Goal: Entertainment & Leisure: Consume media (video, audio)

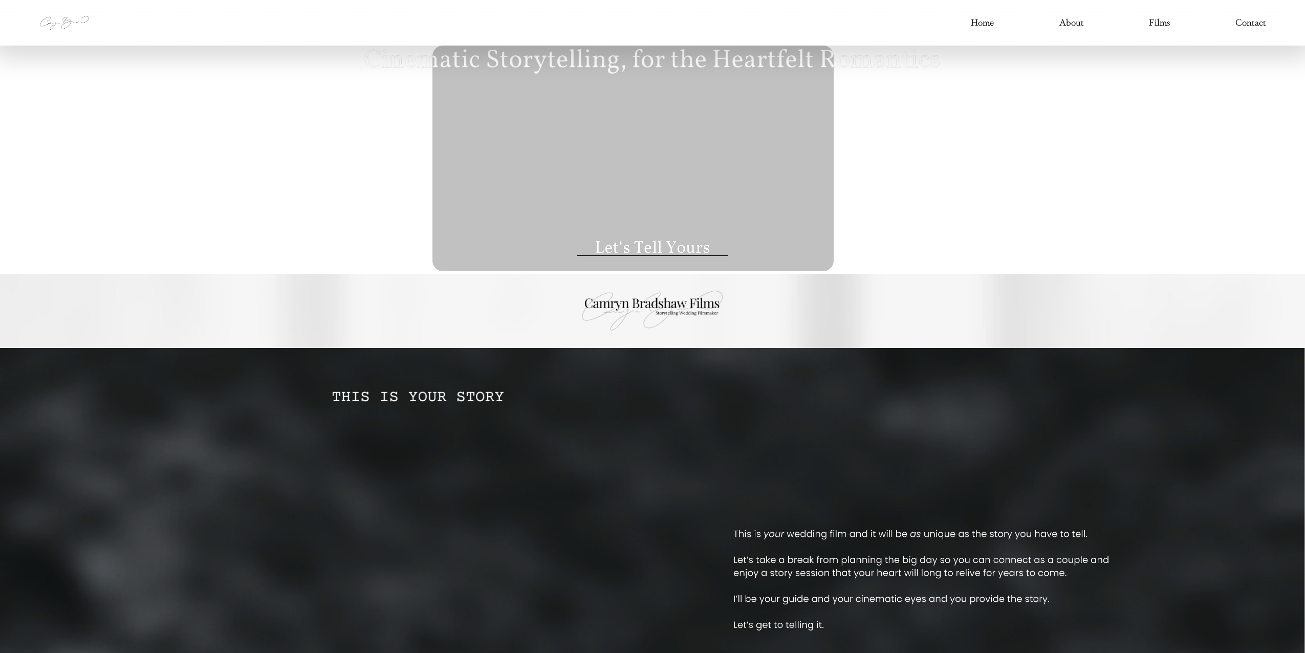
type input "****"
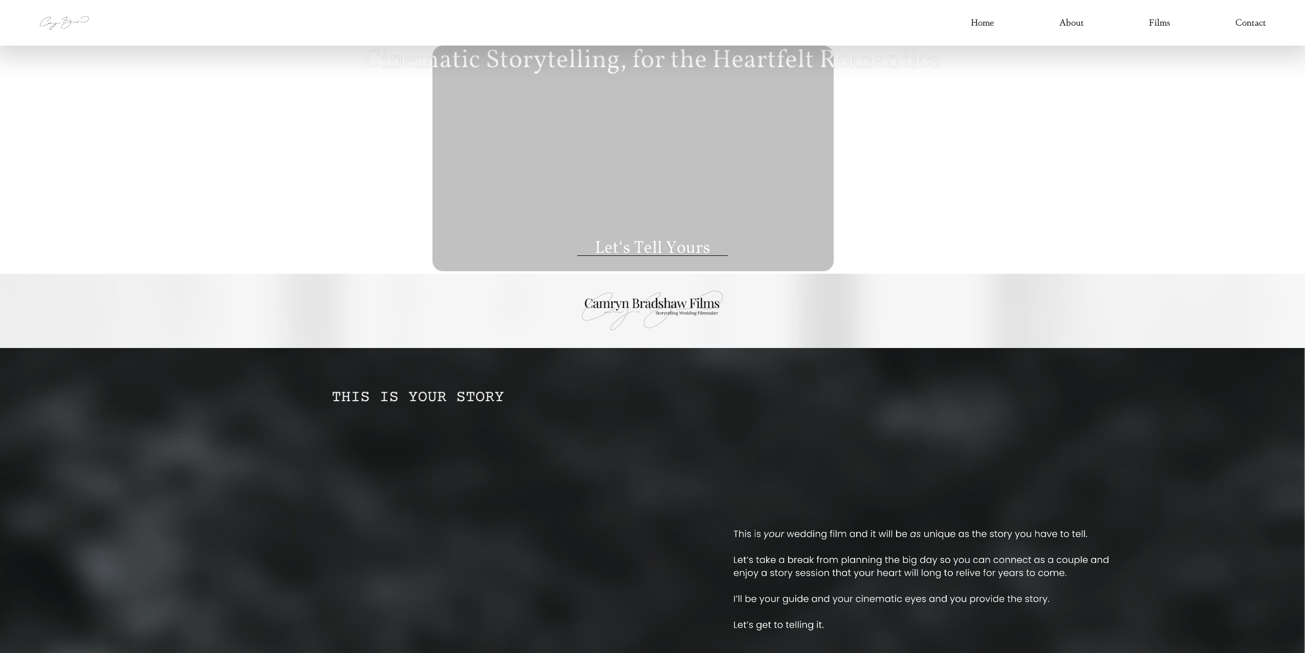
type input "****"
click at [1160, 23] on link "Films" at bounding box center [1159, 23] width 21 height 16
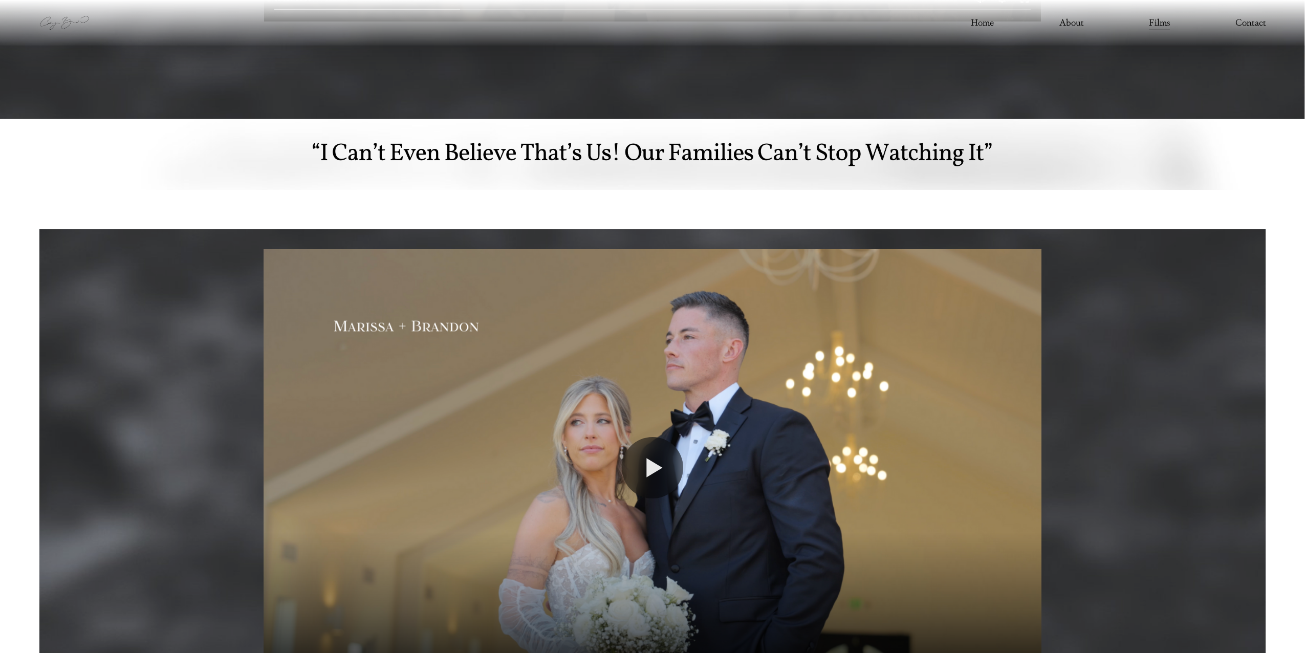
scroll to position [1261, 0]
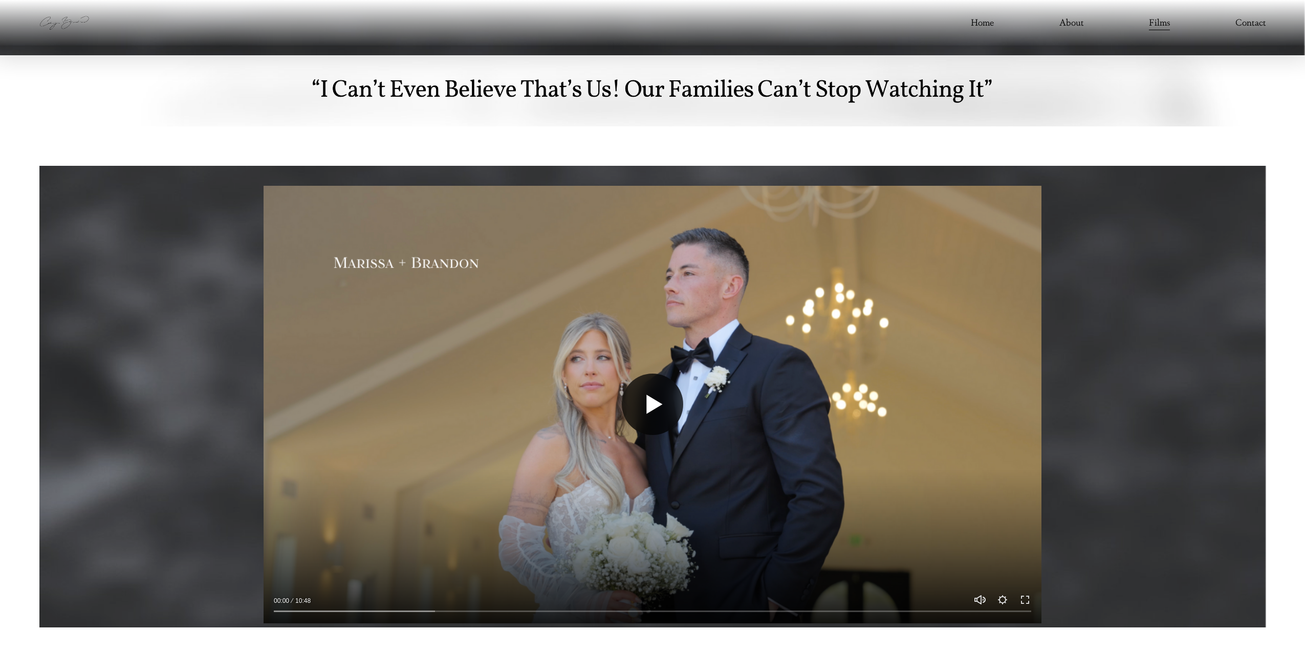
click at [652, 406] on button "Play" at bounding box center [652, 404] width 61 height 61
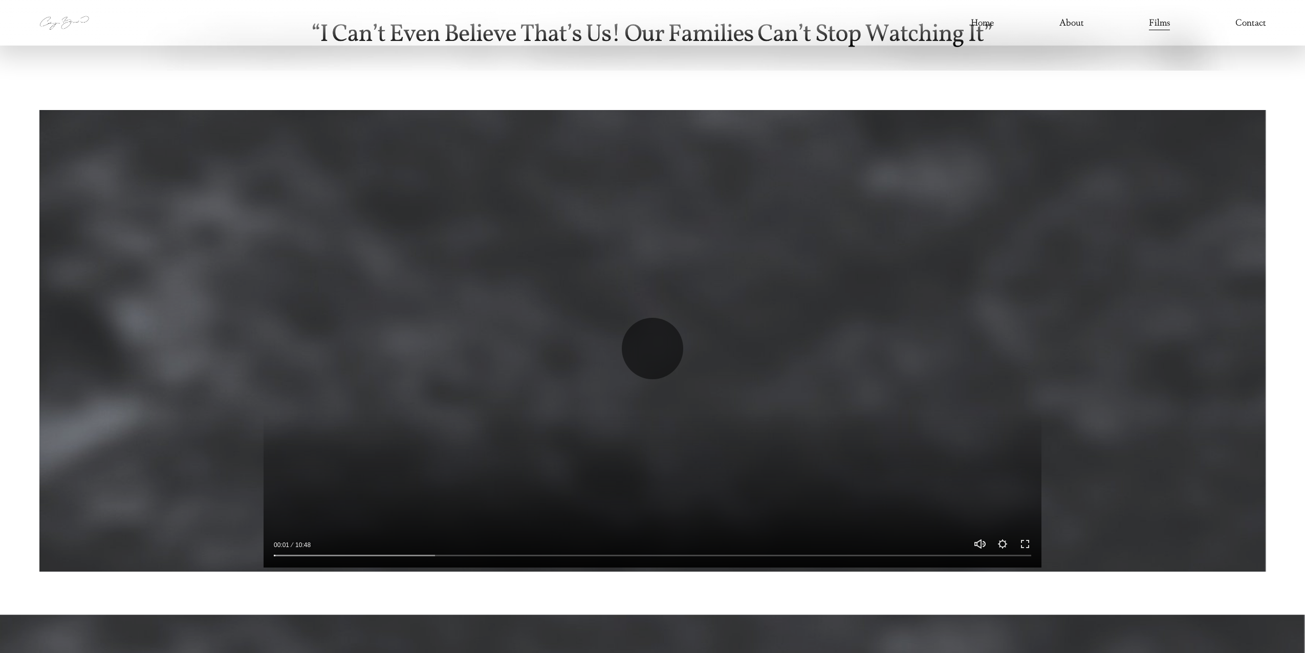
scroll to position [1330, 0]
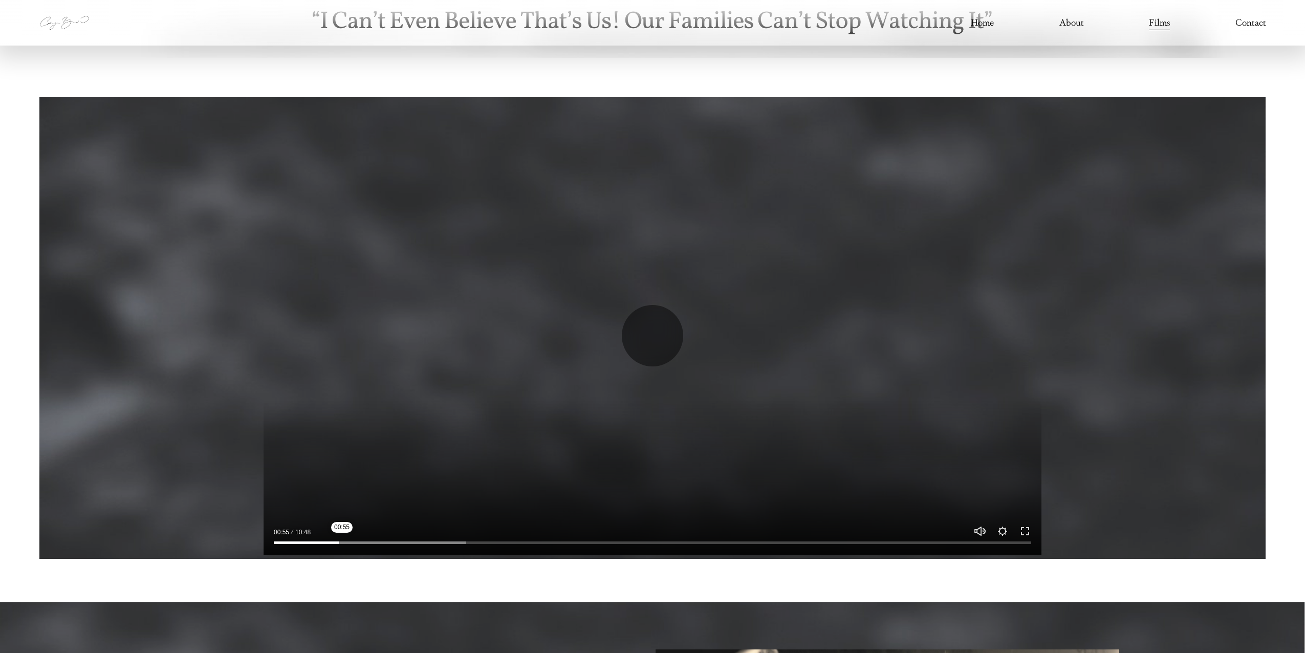
drag, startPoint x: 316, startPoint y: 542, endPoint x: 360, endPoint y: 542, distance: 43.5
click at [360, 542] on input "Seek" at bounding box center [652, 542] width 757 height 7
drag, startPoint x: 360, startPoint y: 542, endPoint x: 393, endPoint y: 541, distance: 33.8
click at [393, 541] on input "Seek" at bounding box center [652, 542] width 757 height 7
drag, startPoint x: 393, startPoint y: 541, endPoint x: 417, endPoint y: 541, distance: 23.5
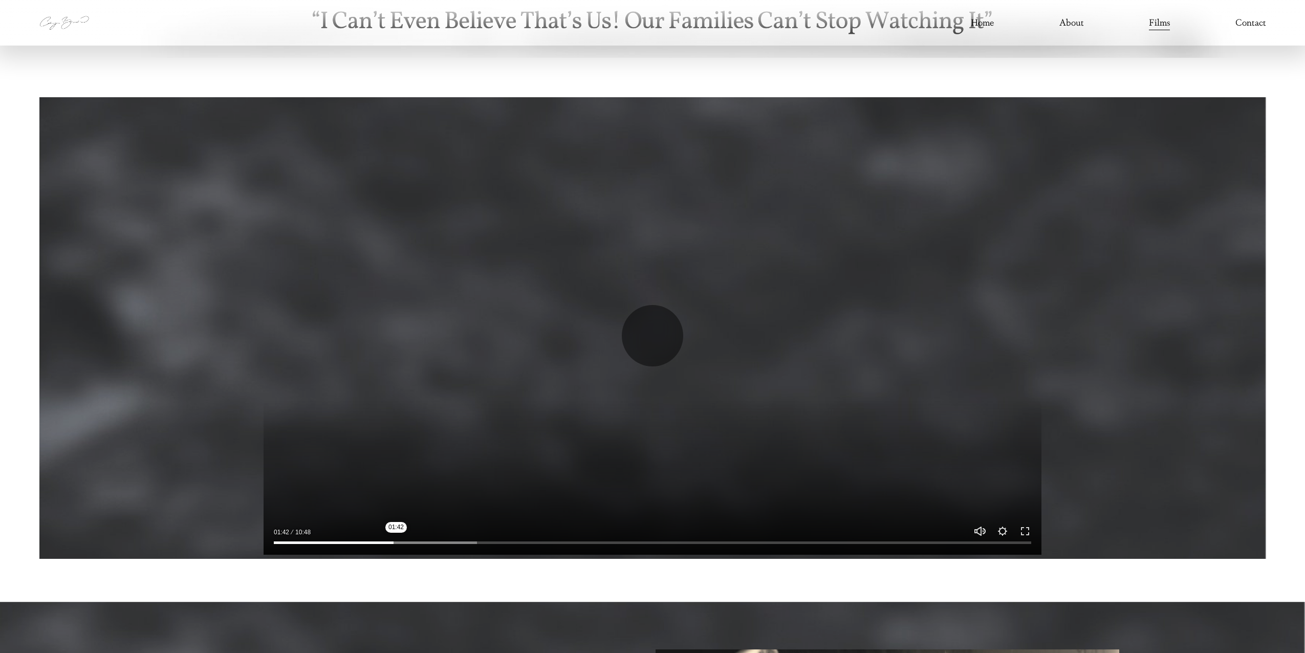
click at [417, 541] on input "Seek" at bounding box center [652, 542] width 757 height 7
drag, startPoint x: 416, startPoint y: 541, endPoint x: 395, endPoint y: 542, distance: 21.0
click at [395, 542] on input "Seek" at bounding box center [652, 542] width 757 height 7
drag, startPoint x: 395, startPoint y: 542, endPoint x: 439, endPoint y: 542, distance: 43.5
click at [439, 542] on input "Seek" at bounding box center [652, 542] width 757 height 7
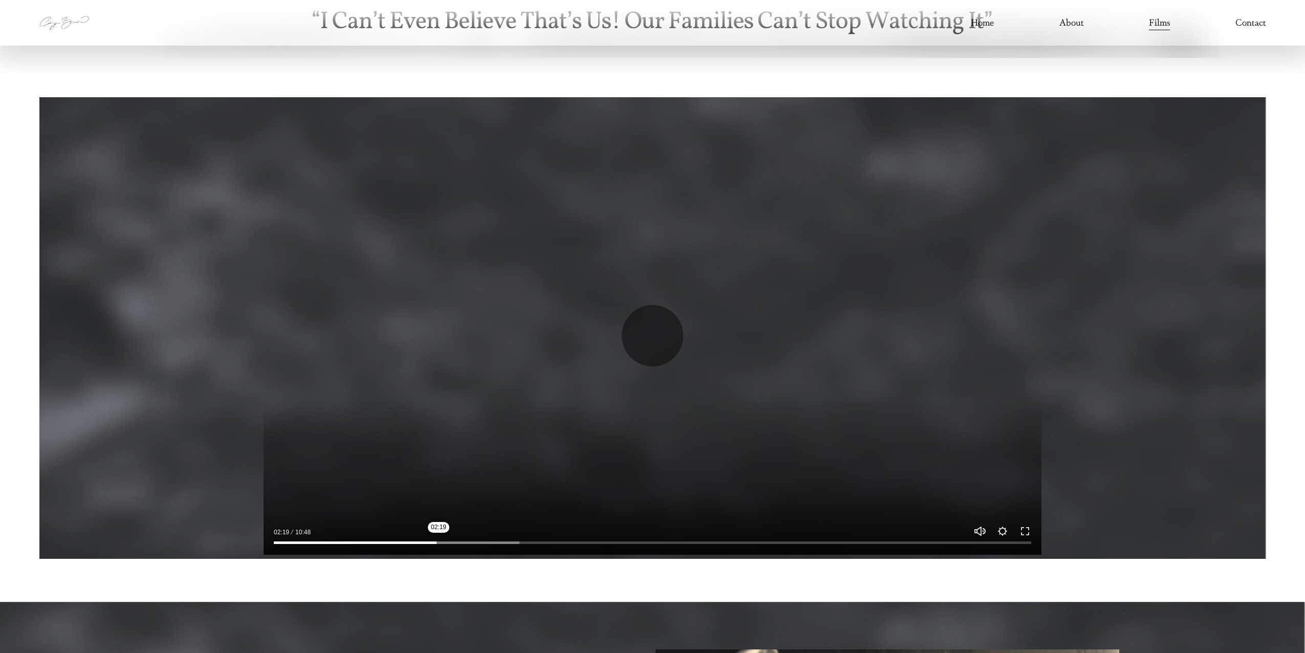
drag, startPoint x: 439, startPoint y: 542, endPoint x: 461, endPoint y: 543, distance: 22.5
click at [461, 543] on input "Seek" at bounding box center [652, 542] width 757 height 7
drag, startPoint x: 484, startPoint y: 542, endPoint x: 498, endPoint y: 543, distance: 14.3
click at [498, 543] on input "Seek" at bounding box center [652, 542] width 757 height 7
drag, startPoint x: 498, startPoint y: 543, endPoint x: 531, endPoint y: 542, distance: 33.3
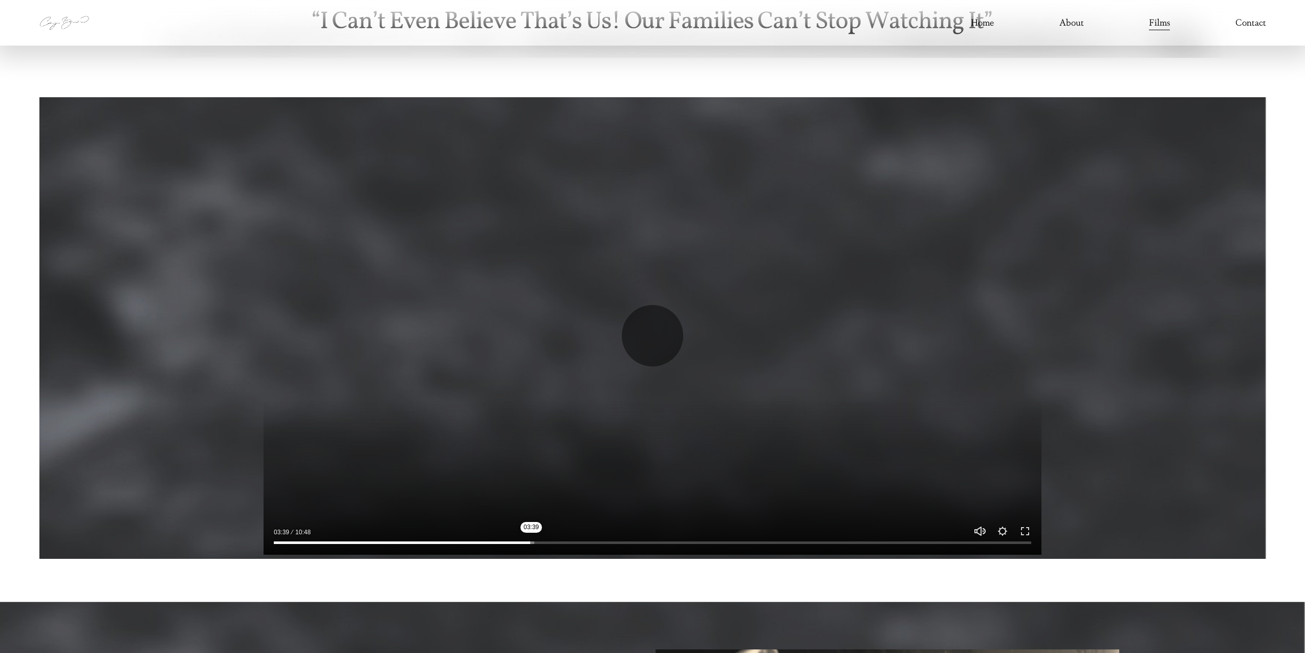
click at [531, 542] on input "Seek" at bounding box center [652, 542] width 757 height 7
drag, startPoint x: 531, startPoint y: 542, endPoint x: 565, endPoint y: 545, distance: 33.9
click at [565, 545] on input "Seek" at bounding box center [652, 542] width 757 height 7
drag, startPoint x: 565, startPoint y: 544, endPoint x: 583, endPoint y: 545, distance: 17.9
click at [583, 545] on input "Seek" at bounding box center [652, 542] width 757 height 7
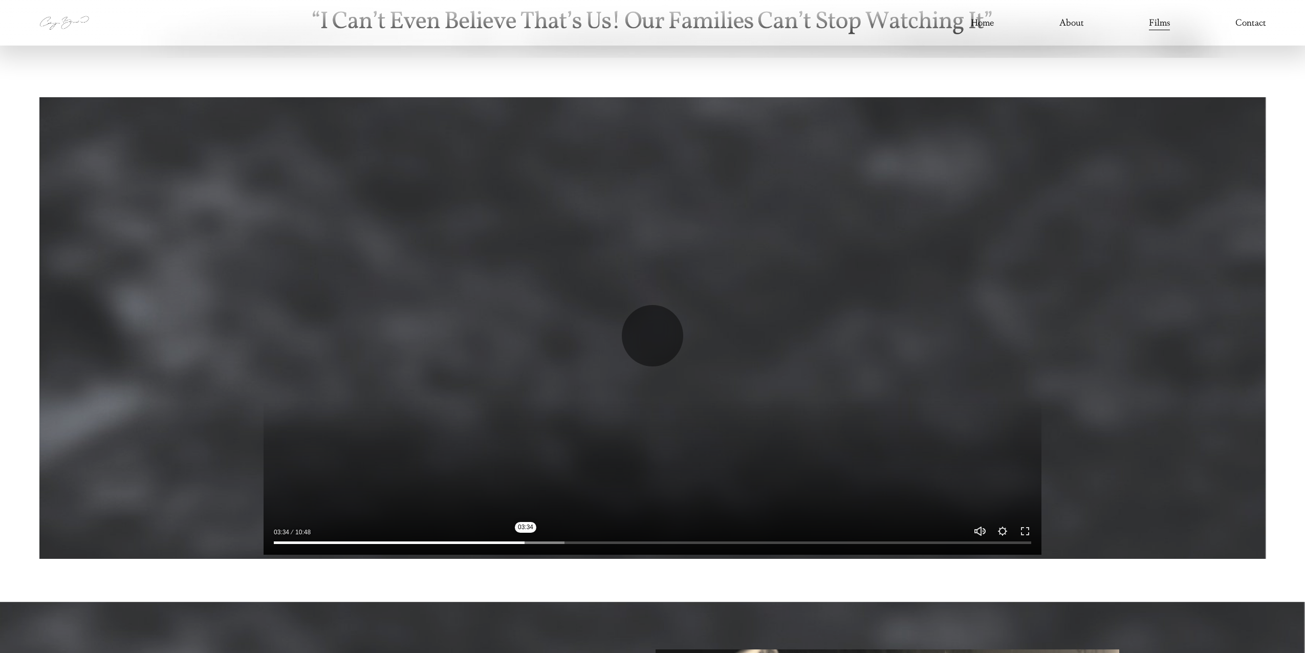
drag, startPoint x: 581, startPoint y: 545, endPoint x: 525, endPoint y: 545, distance: 56.3
click at [525, 545] on input "Seek" at bounding box center [652, 542] width 757 height 7
drag, startPoint x: 530, startPoint y: 544, endPoint x: 561, endPoint y: 542, distance: 30.7
click at [561, 542] on input "Seek" at bounding box center [652, 542] width 757 height 7
drag, startPoint x: 571, startPoint y: 543, endPoint x: 590, endPoint y: 543, distance: 18.9
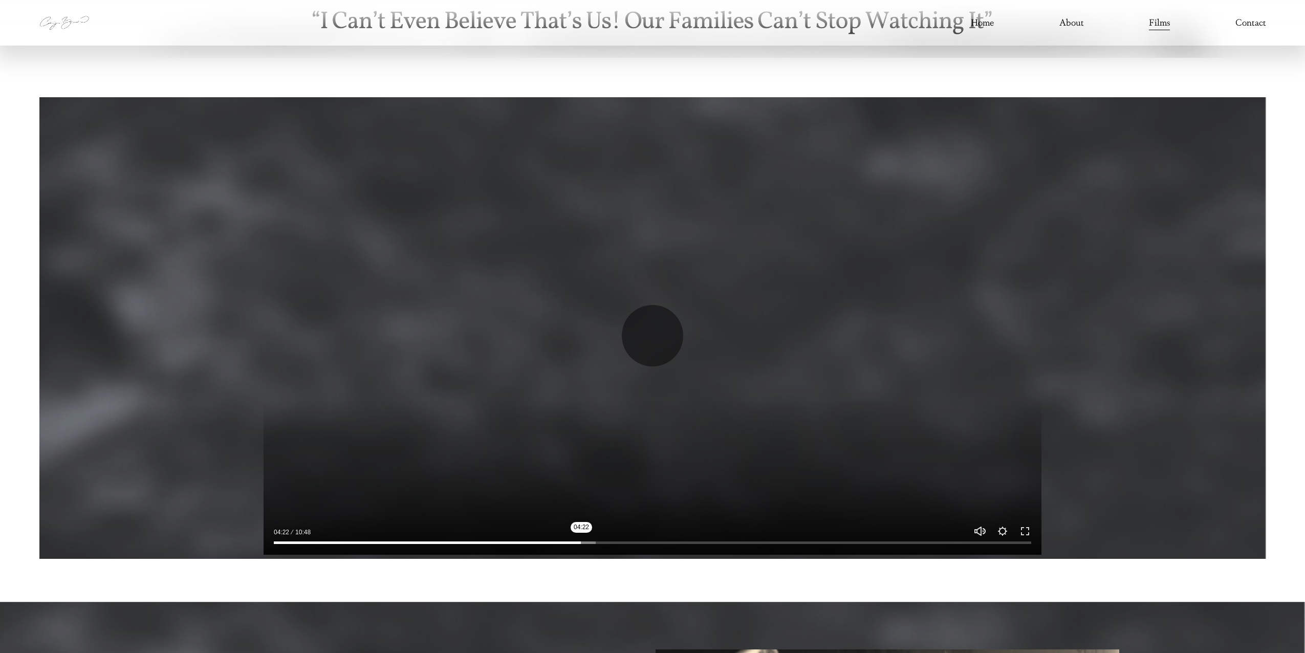
click at [590, 543] on input "Seek" at bounding box center [652, 542] width 757 height 7
drag, startPoint x: 596, startPoint y: 543, endPoint x: 627, endPoint y: 542, distance: 31.7
click at [627, 542] on input "Seek" at bounding box center [652, 542] width 757 height 7
drag, startPoint x: 640, startPoint y: 541, endPoint x: 683, endPoint y: 541, distance: 43.5
click at [683, 541] on input "Seek" at bounding box center [652, 542] width 757 height 7
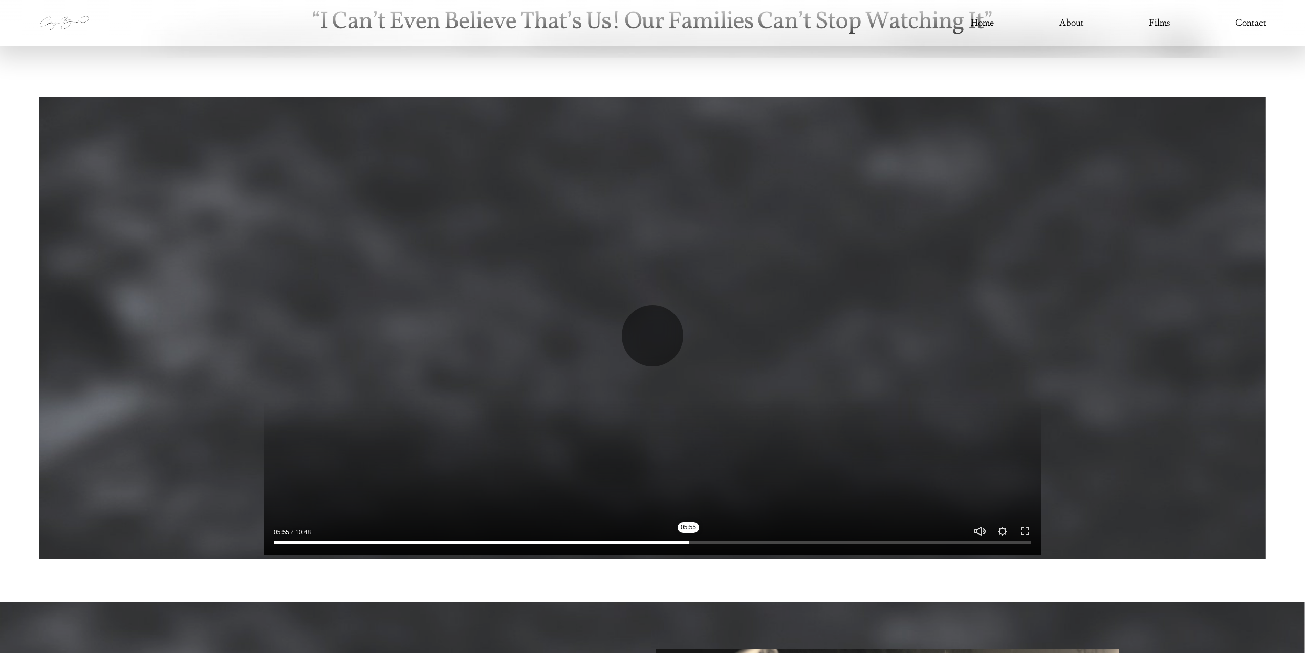
drag, startPoint x: 688, startPoint y: 541, endPoint x: 737, endPoint y: 538, distance: 49.2
click at [737, 538] on div "Play 05:55 10:48 Unmute Mute Settings Speed Normal Speed Go back to previous me…" at bounding box center [653, 336] width 778 height 438
drag, startPoint x: 753, startPoint y: 537, endPoint x: 784, endPoint y: 535, distance: 31.3
click at [783, 535] on div at bounding box center [653, 540] width 778 height 29
drag, startPoint x: 737, startPoint y: 540, endPoint x: 785, endPoint y: 539, distance: 48.1
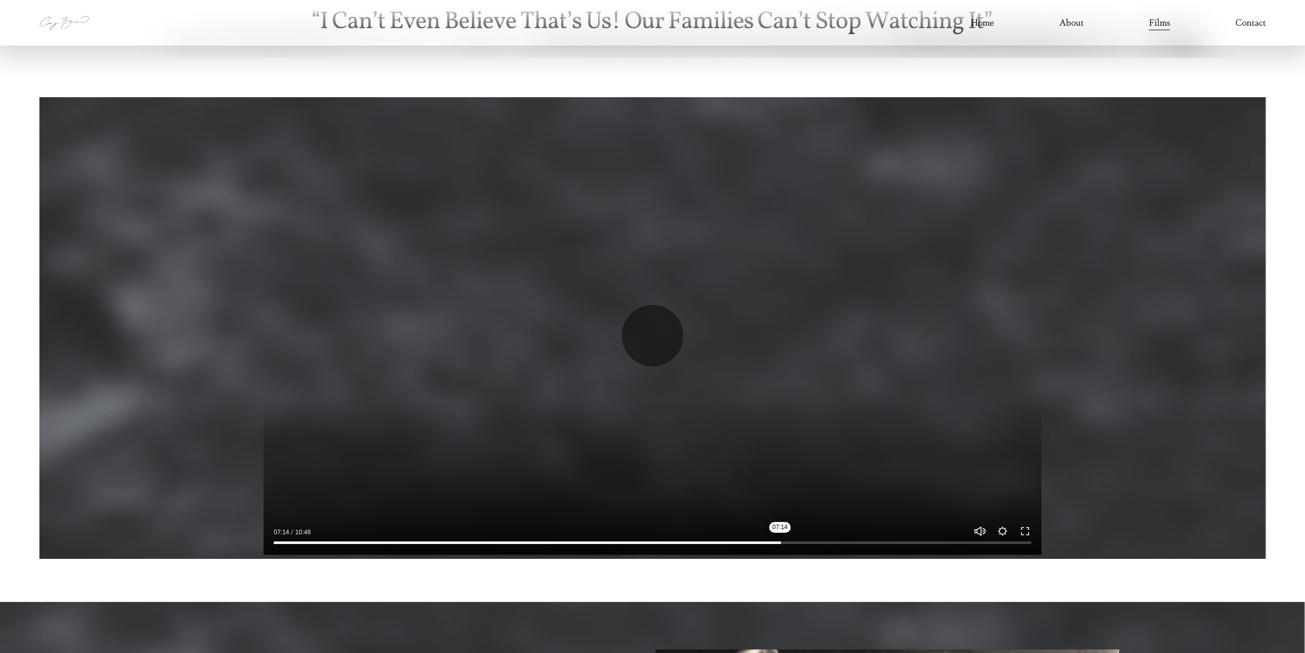
click at [785, 539] on input "Seek" at bounding box center [652, 542] width 757 height 7
drag, startPoint x: 785, startPoint y: 539, endPoint x: 825, endPoint y: 539, distance: 39.9
click at [825, 539] on input "Seek" at bounding box center [652, 542] width 757 height 7
drag, startPoint x: 826, startPoint y: 539, endPoint x: 861, endPoint y: 539, distance: 35.3
click at [861, 539] on input "Seek" at bounding box center [652, 542] width 757 height 7
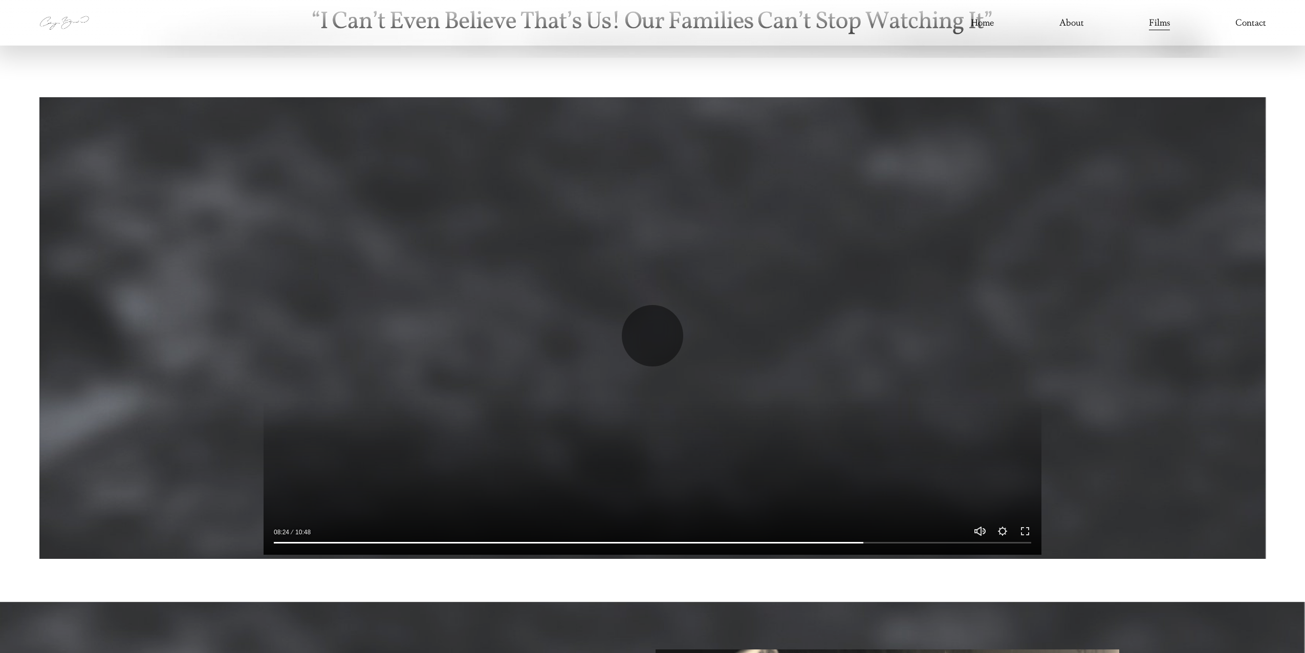
type input "*****"
